Goal: Information Seeking & Learning: Learn about a topic

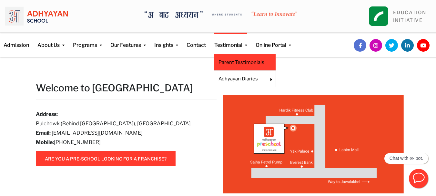
click at [239, 63] on link "Parent Testimonials" at bounding box center [245, 62] width 53 height 7
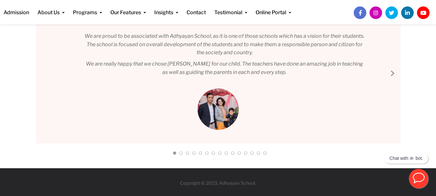
scroll to position [107, 0]
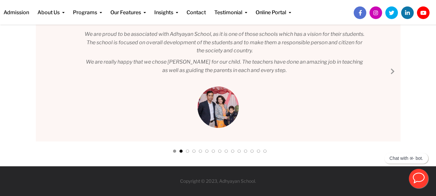
click at [182, 151] on link at bounding box center [181, 153] width 3 height 6
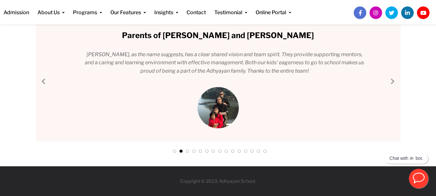
scroll to position [86, 0]
click at [187, 151] on link at bounding box center [187, 153] width 3 height 6
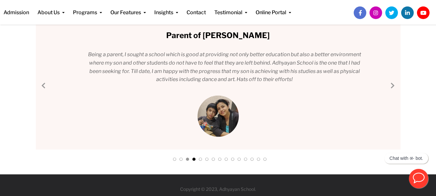
click at [194, 159] on link at bounding box center [194, 161] width 3 height 6
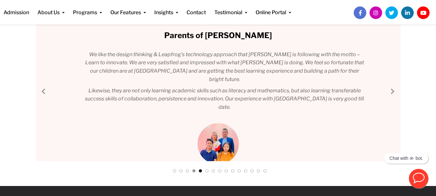
click at [202, 171] on div at bounding box center [218, 172] width 97 height 9
click at [201, 171] on link at bounding box center [200, 172] width 3 height 6
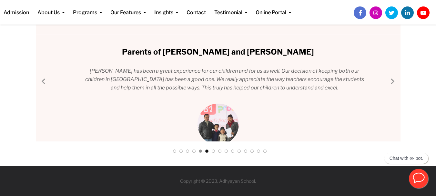
click at [206, 153] on link at bounding box center [206, 153] width 3 height 6
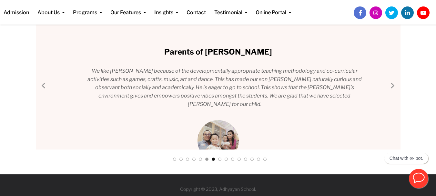
click at [212, 159] on link at bounding box center [213, 161] width 3 height 6
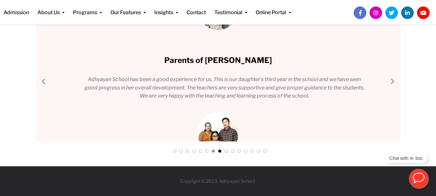
click at [220, 151] on link at bounding box center [219, 153] width 3 height 6
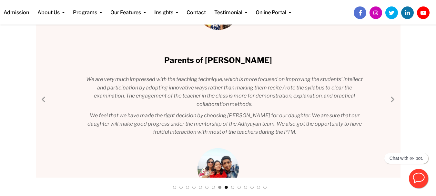
click at [226, 187] on link at bounding box center [226, 189] width 3 height 6
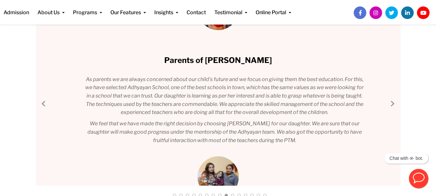
click at [232, 195] on link at bounding box center [232, 197] width 3 height 6
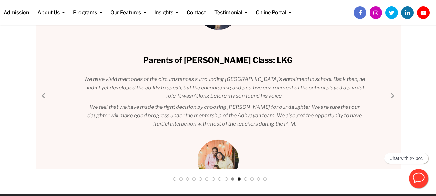
click at [238, 180] on link at bounding box center [239, 180] width 3 height 6
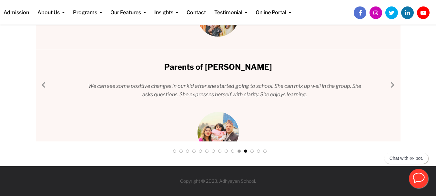
click at [246, 152] on link at bounding box center [245, 153] width 3 height 6
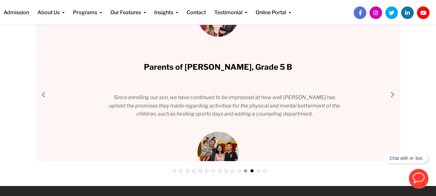
click at [251, 171] on link at bounding box center [252, 172] width 3 height 6
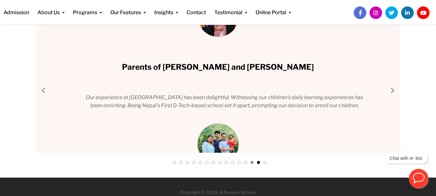
click at [259, 162] on link at bounding box center [258, 164] width 3 height 6
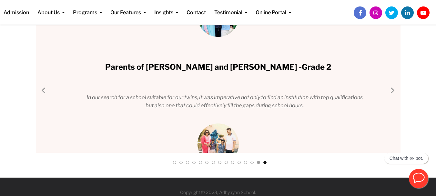
click at [265, 164] on link at bounding box center [265, 164] width 3 height 6
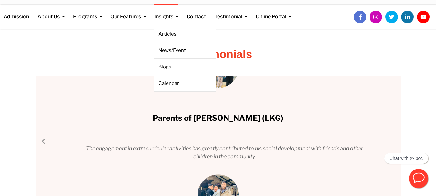
scroll to position [0, 0]
